Goal: Find specific page/section: Find specific page/section

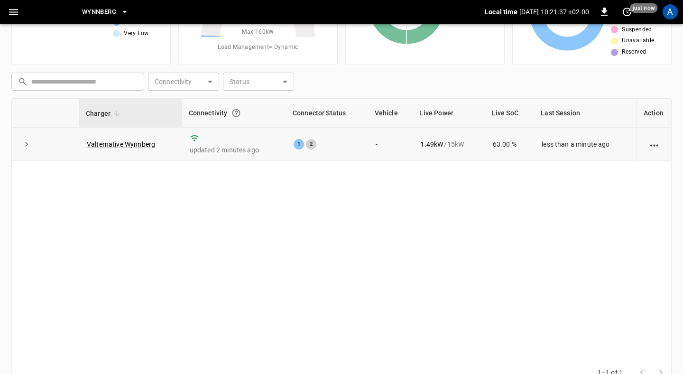
scroll to position [114, 0]
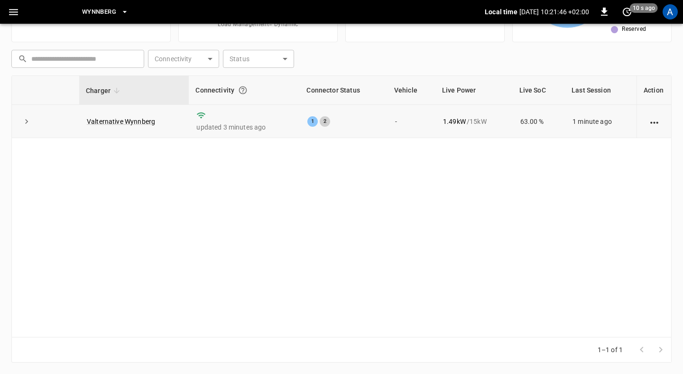
click at [656, 119] on icon "action cell options" at bounding box center [654, 123] width 12 height 12
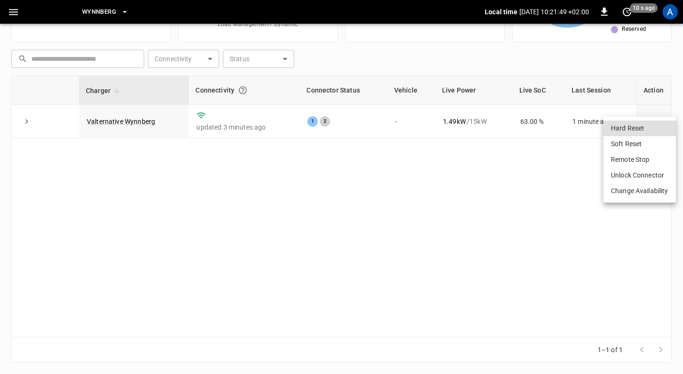
click at [557, 168] on div at bounding box center [341, 187] width 683 height 374
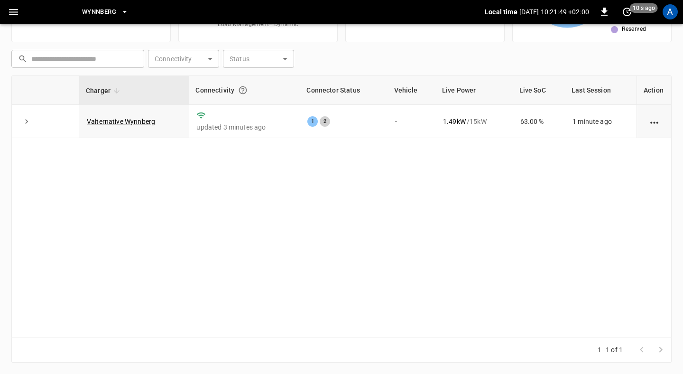
scroll to position [0, 0]
